Goal: Check status: Check status

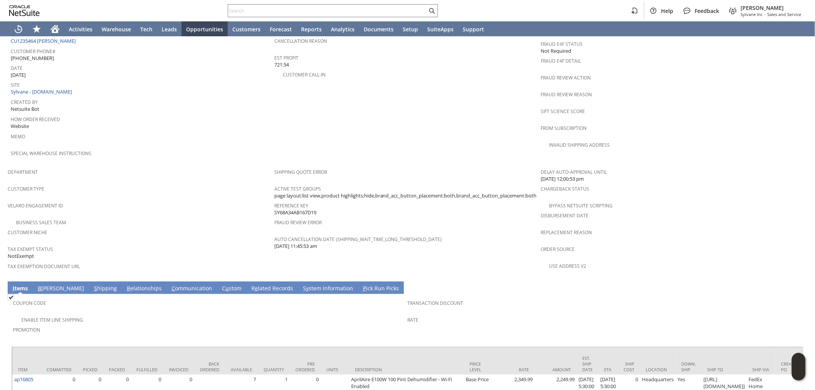
scroll to position [409, 0]
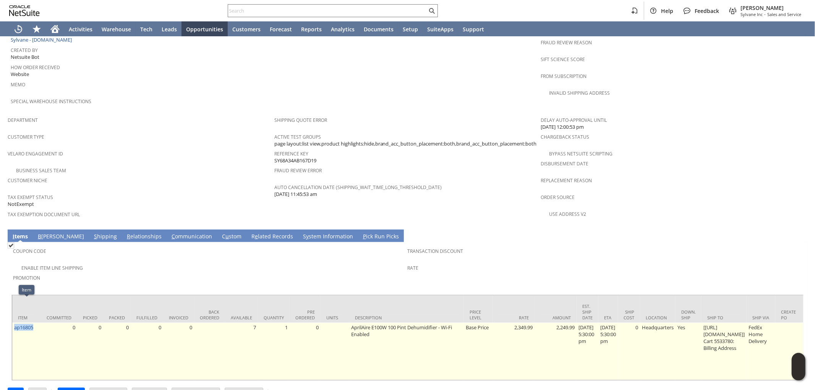
drag, startPoint x: 36, startPoint y: 307, endPoint x: 15, endPoint y: 311, distance: 21.8
click at [15, 323] on td "ap16805" at bounding box center [26, 351] width 29 height 57
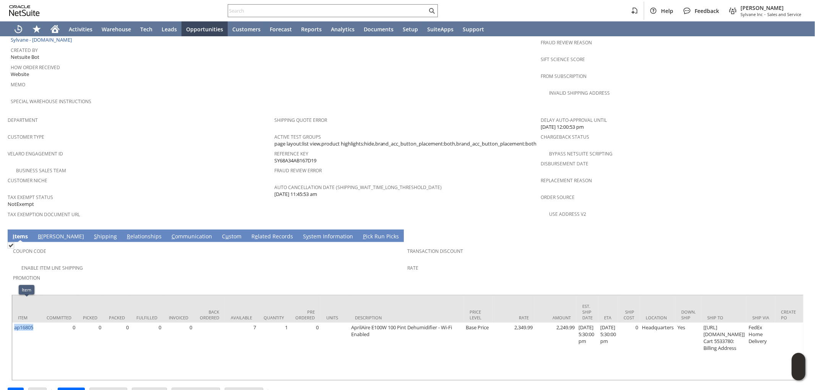
copy link "ap16805"
click at [92, 233] on link "S hipping" at bounding box center [105, 237] width 27 height 8
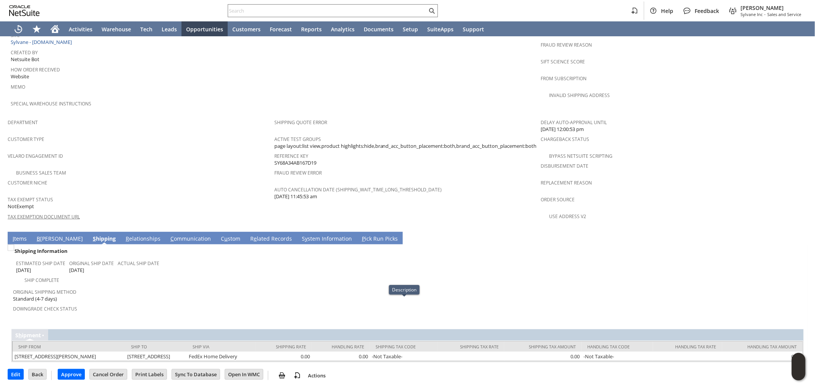
scroll to position [380, 0]
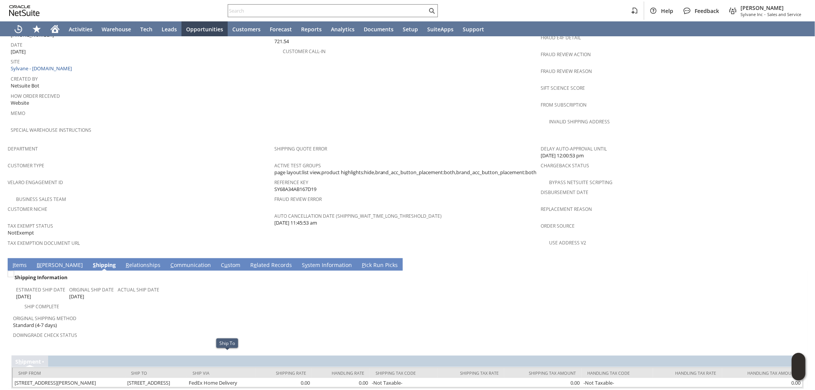
click at [19, 261] on link "I tems" at bounding box center [20, 265] width 18 height 8
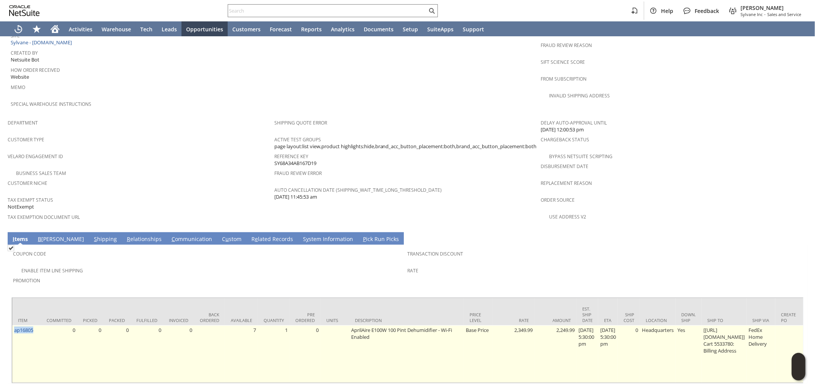
scroll to position [409, 0]
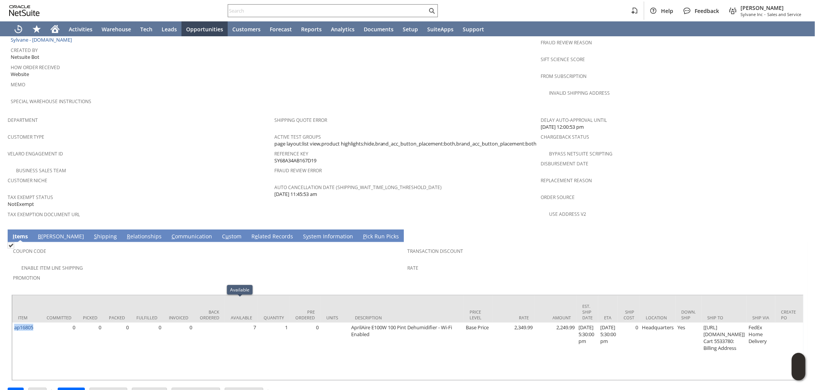
click at [92, 233] on link "S hipping" at bounding box center [105, 237] width 27 height 8
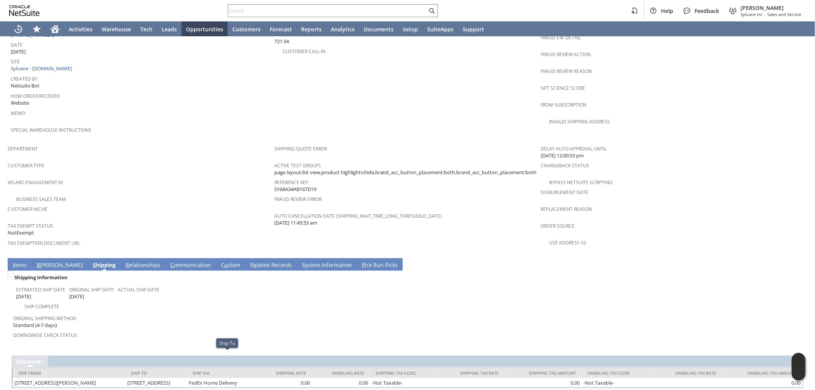
click at [20, 261] on link "I tems" at bounding box center [20, 265] width 18 height 8
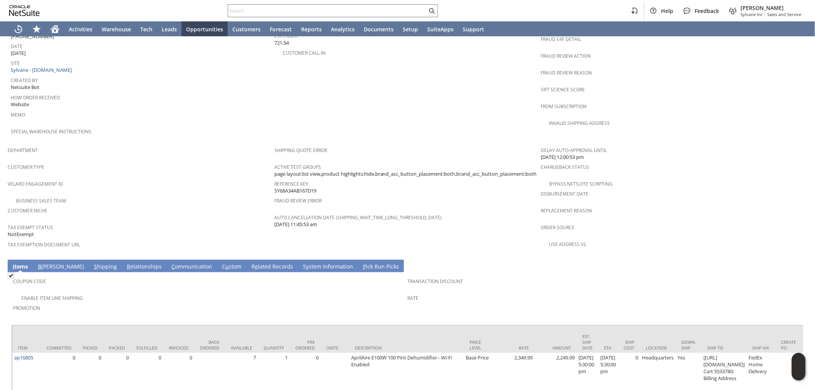
scroll to position [382, 0]
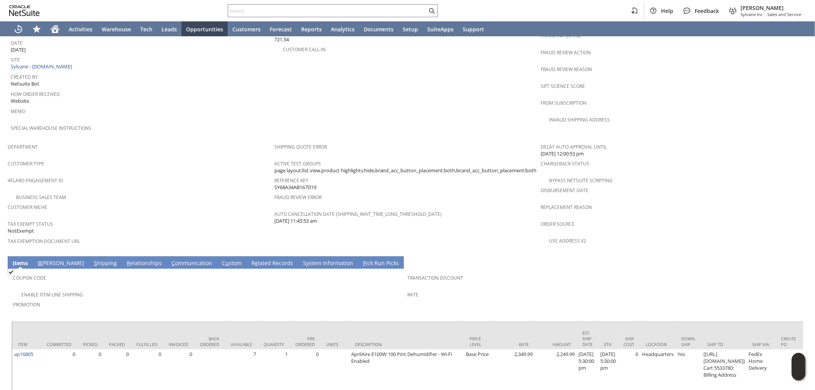
click at [47, 256] on td "B [PERSON_NAME]" at bounding box center [61, 262] width 56 height 13
click at [48, 260] on link "B [PERSON_NAME]" at bounding box center [61, 264] width 50 height 8
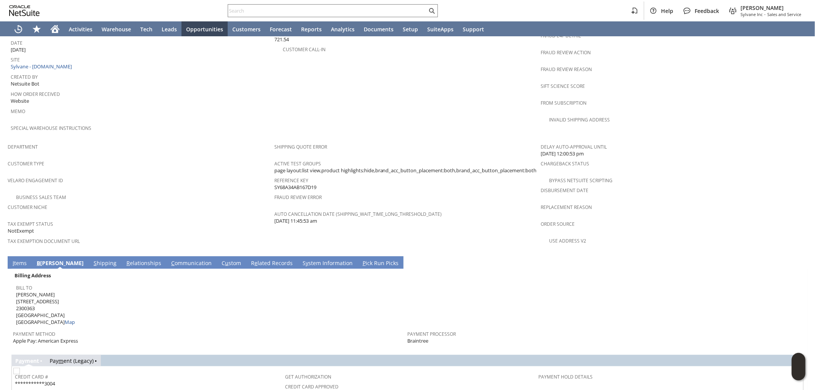
click at [92, 260] on link "S hipping" at bounding box center [105, 264] width 27 height 8
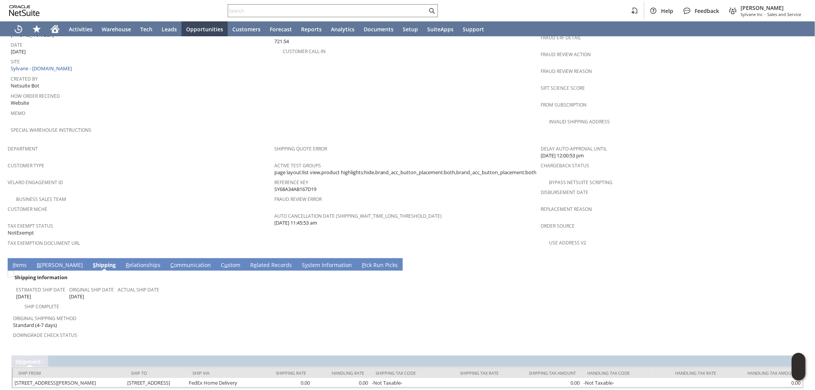
click at [20, 261] on link "I tems" at bounding box center [20, 265] width 18 height 8
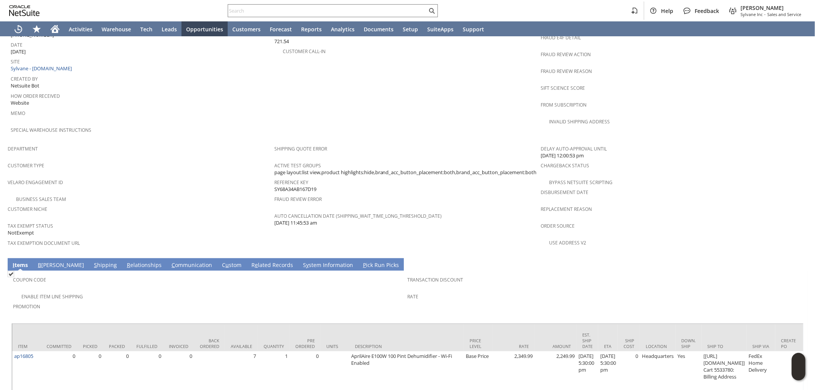
click at [92, 261] on link "S hipping" at bounding box center [105, 265] width 27 height 8
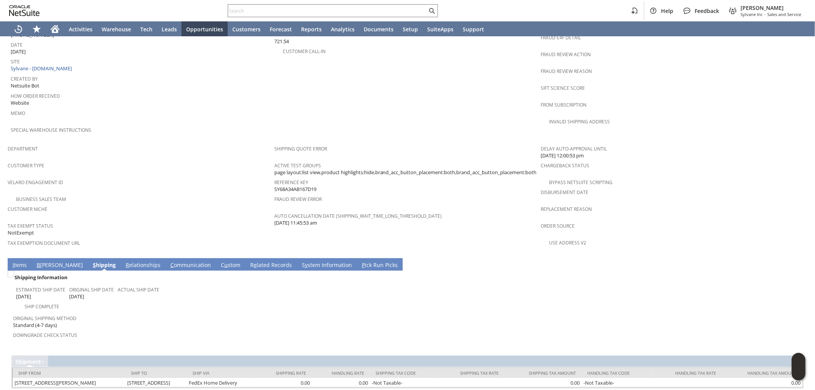
click at [18, 261] on link "I tems" at bounding box center [20, 265] width 18 height 8
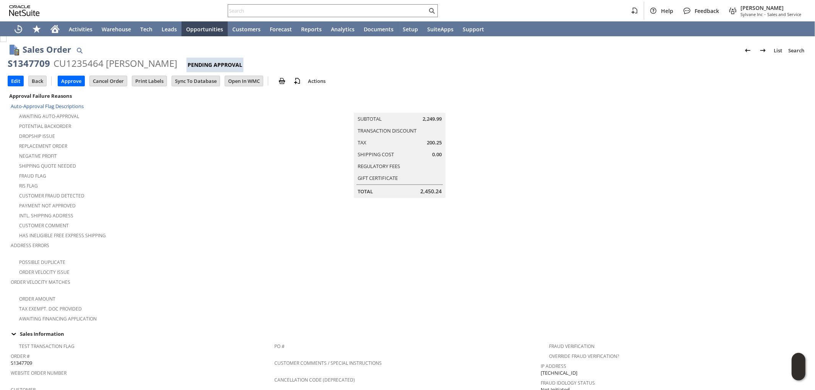
scroll to position [0, 0]
